Goal: Check status

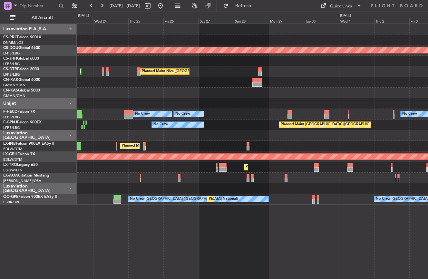
click at [172, 239] on div "Planned Maint London ([GEOGRAPHIC_DATA]) [GEOGRAPHIC_DATA] ([GEOGRAPHIC_DATA]) …" at bounding box center [252, 150] width 351 height 255
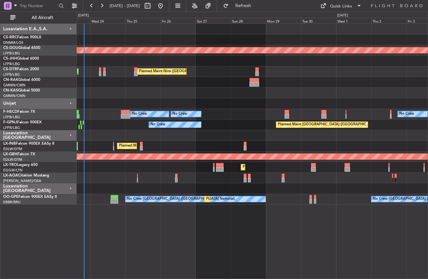
click at [134, 229] on div "Planned Maint London ([GEOGRAPHIC_DATA]) [GEOGRAPHIC_DATA] ([GEOGRAPHIC_DATA]) …" at bounding box center [252, 150] width 351 height 255
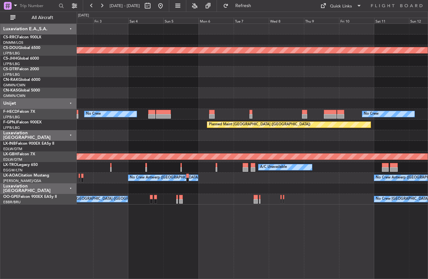
click at [198, 258] on div "Planned Maint London ([GEOGRAPHIC_DATA]) No Crew No Crew Planned Maint [GEOGRAP…" at bounding box center [252, 150] width 351 height 255
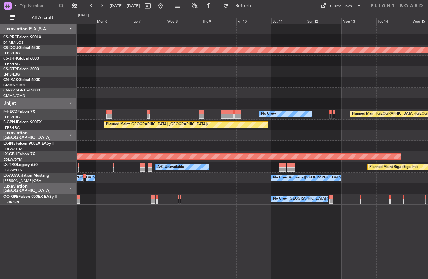
click at [119, 248] on div "Planned Maint London ([GEOGRAPHIC_DATA]) No Crew Planned Maint [GEOGRAPHIC_DATA…" at bounding box center [252, 150] width 351 height 255
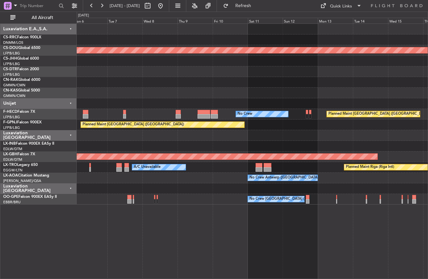
click at [176, 231] on div "Planned Maint London ([GEOGRAPHIC_DATA]) No Crew Planned Maint [GEOGRAPHIC_DATA…" at bounding box center [252, 150] width 351 height 255
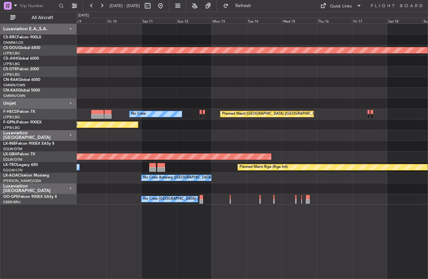
click at [84, 229] on div "Planned Maint London ([GEOGRAPHIC_DATA]) No Crew Planned Maint [GEOGRAPHIC_DATA…" at bounding box center [252, 150] width 351 height 255
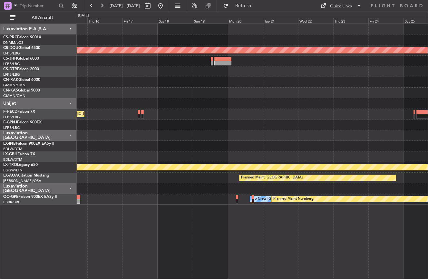
click at [71, 231] on div "Planned Maint London ([GEOGRAPHIC_DATA]) Planned Maint [GEOGRAPHIC_DATA] ([GEOG…" at bounding box center [214, 145] width 428 height 267
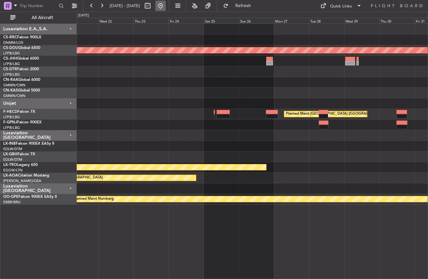
click at [165, 6] on button at bounding box center [160, 6] width 10 height 10
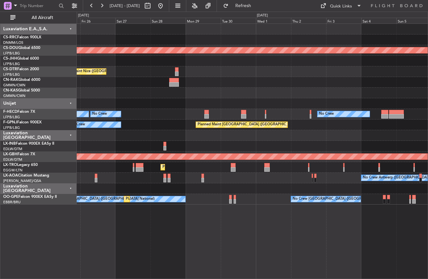
click at [64, 242] on div "Planned Maint London ([GEOGRAPHIC_DATA]) [GEOGRAPHIC_DATA] ([GEOGRAPHIC_DATA]) …" at bounding box center [214, 145] width 428 height 267
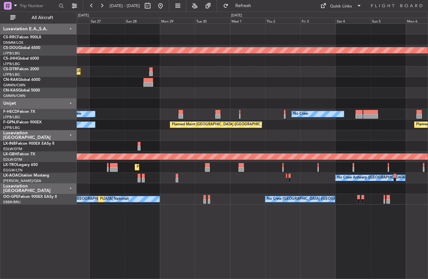
click at [186, 230] on div "Planned Maint London ([GEOGRAPHIC_DATA]) [GEOGRAPHIC_DATA] ([GEOGRAPHIC_DATA]) …" at bounding box center [252, 150] width 351 height 255
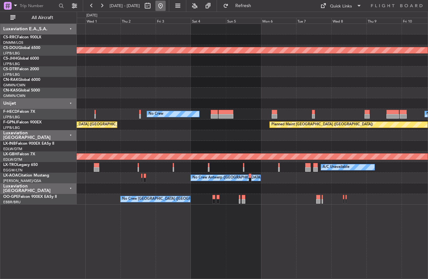
click at [165, 8] on button at bounding box center [160, 6] width 10 height 10
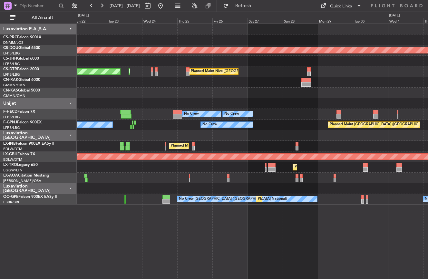
click at [185, 236] on div "Planned Maint [GEOGRAPHIC_DATA] ([GEOGRAPHIC_DATA]) Planned Maint [GEOGRAPHIC_D…" at bounding box center [252, 150] width 351 height 255
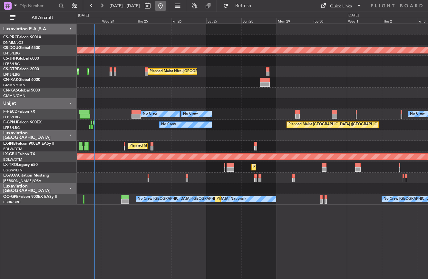
click at [165, 9] on button at bounding box center [160, 6] width 10 height 10
